Goal: Navigation & Orientation: Find specific page/section

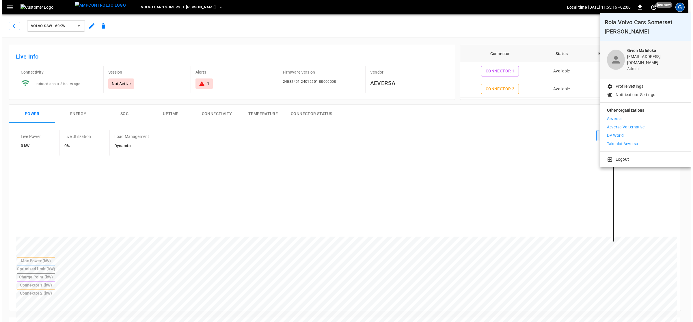
scroll to position [259, 0]
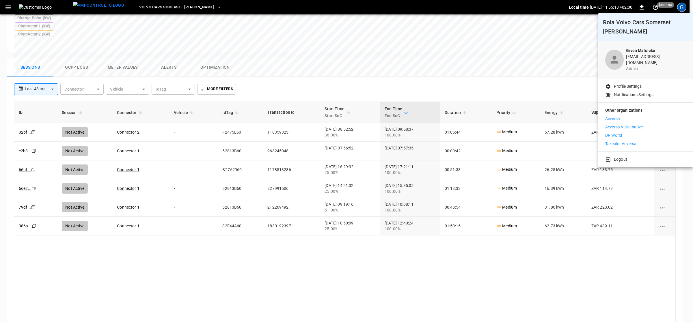
click at [617, 124] on p "Aeversa Valternative" at bounding box center [624, 127] width 38 height 6
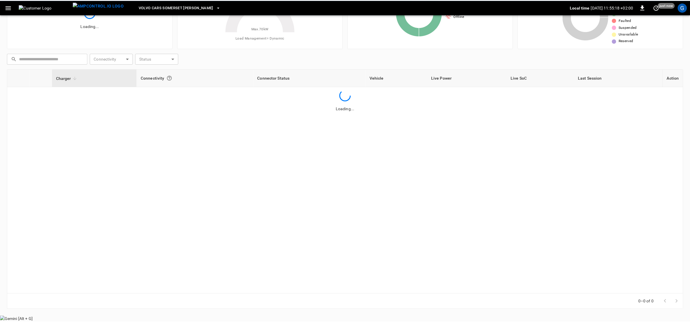
scroll to position [41, 0]
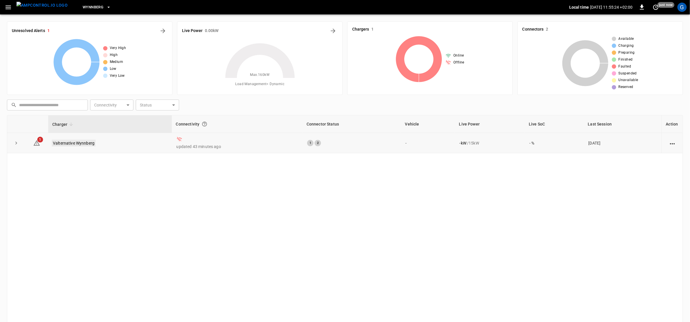
click at [80, 145] on link "Valternative Wynnberg" at bounding box center [74, 143] width 44 height 7
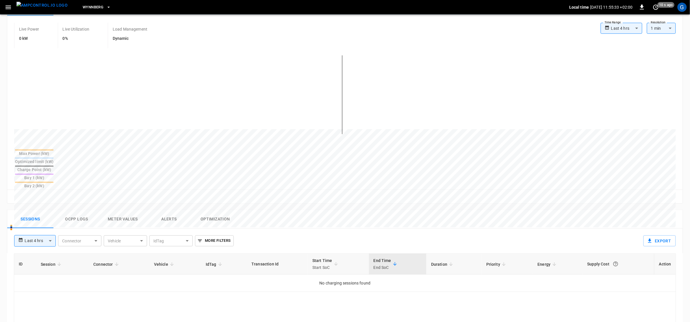
scroll to position [108, 0]
